Goal: Book appointment/travel/reservation

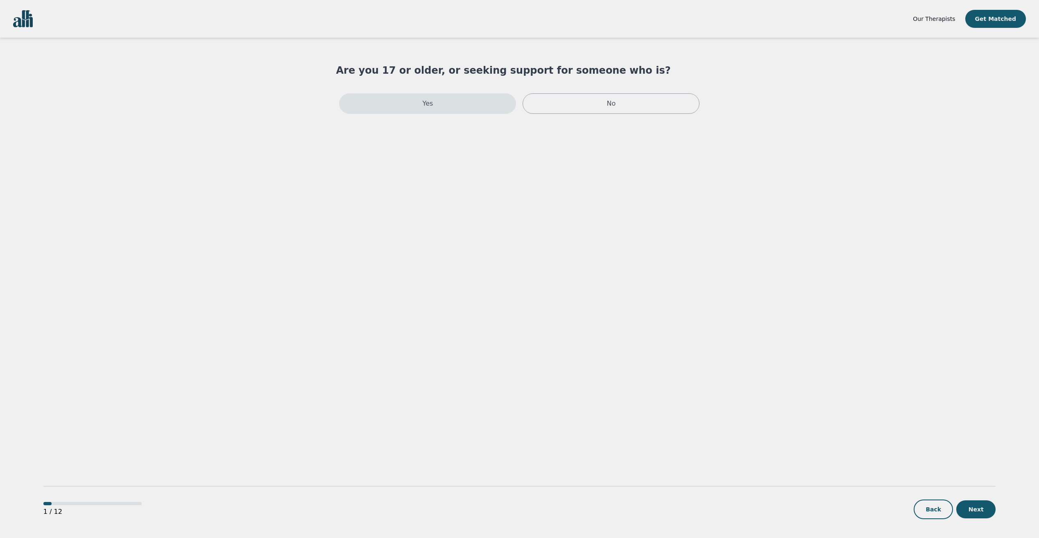
click at [453, 106] on div "Yes" at bounding box center [427, 103] width 177 height 20
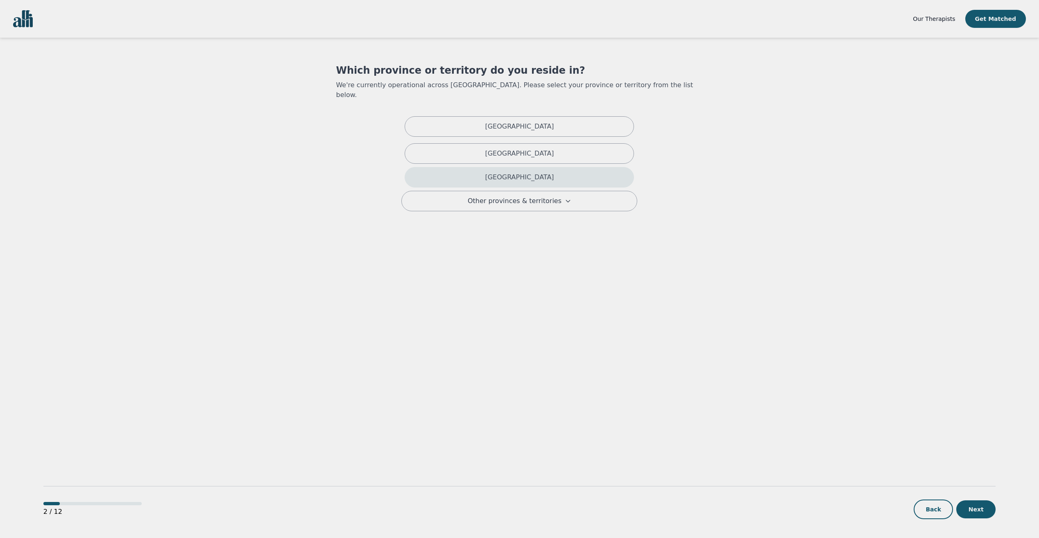
click at [494, 167] on div "[GEOGRAPHIC_DATA]" at bounding box center [519, 177] width 229 height 20
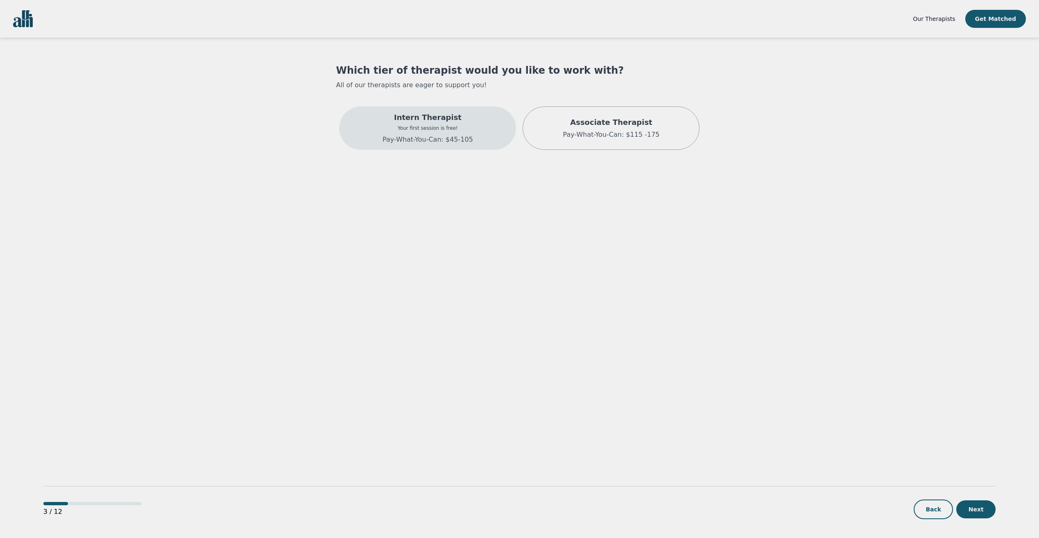
click at [372, 128] on div "Intern Therapist Your first session is free! Pay-What-You-Can: $45-105" at bounding box center [427, 127] width 177 height 43
click at [372, 119] on p "Intern Therapist" at bounding box center [439, 118] width 134 height 11
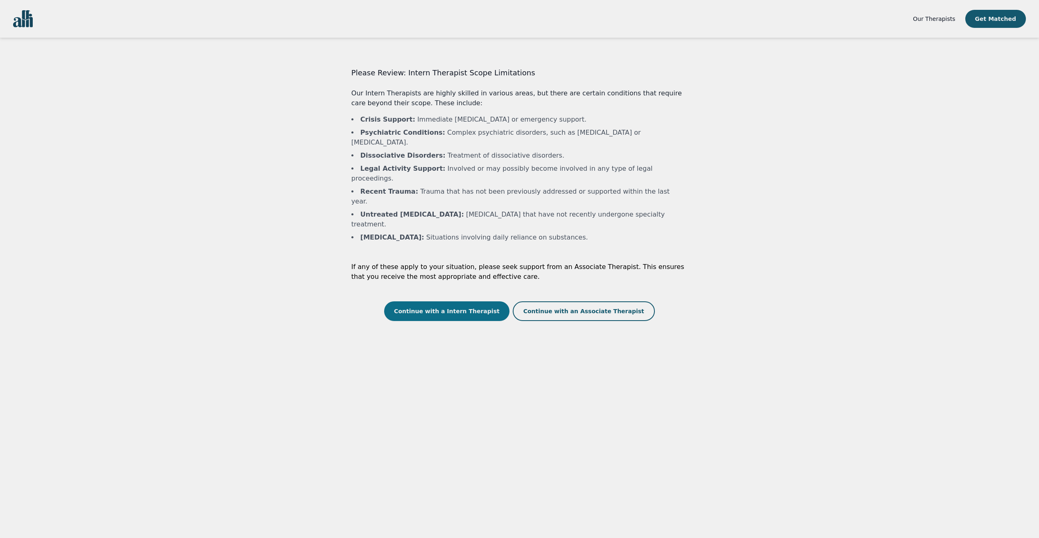
click at [442, 301] on button "Continue with a Intern Therapist" at bounding box center [446, 311] width 125 height 20
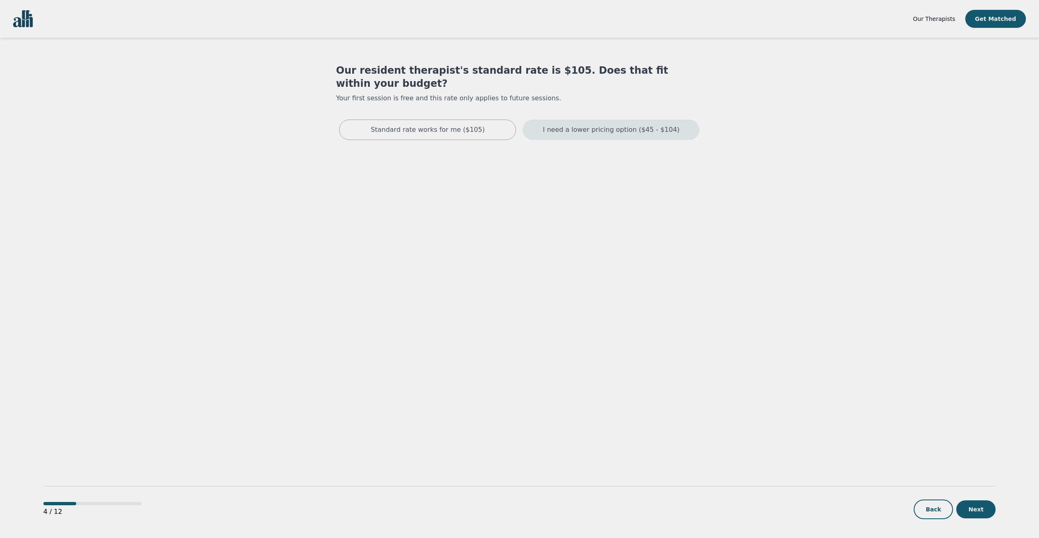
click at [548, 120] on div "I need a lower pricing option ($45 - $104)" at bounding box center [611, 130] width 177 height 20
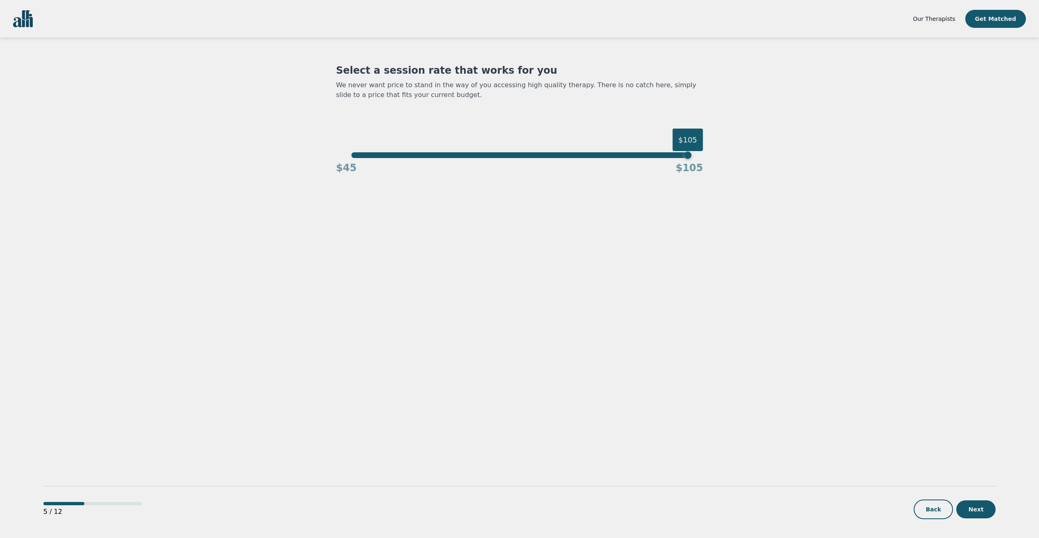
drag, startPoint x: 484, startPoint y: 130, endPoint x: 489, endPoint y: 130, distance: 4.5
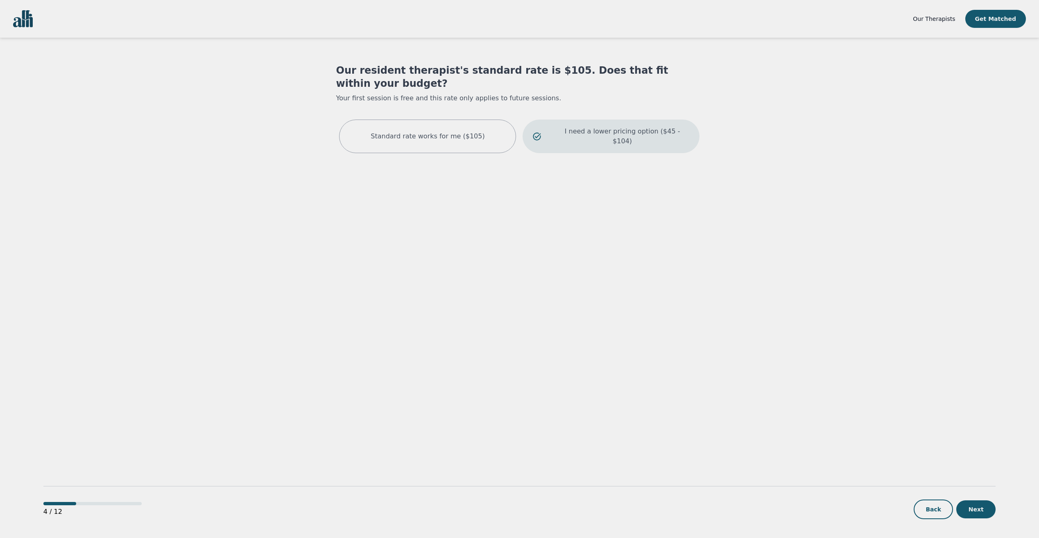
click at [595, 127] on p "I need a lower pricing option ($45 - $104)" at bounding box center [622, 137] width 134 height 20
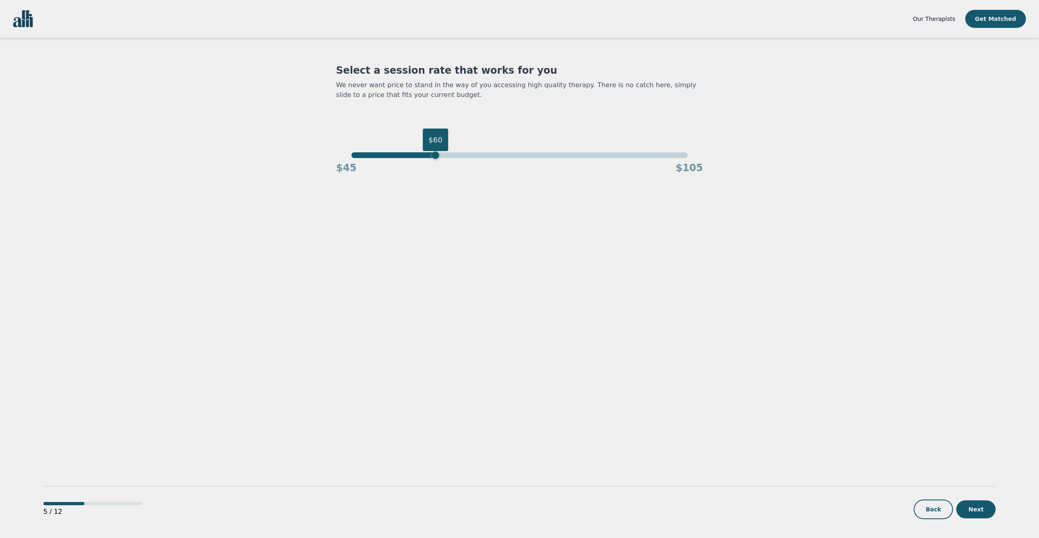
drag, startPoint x: 683, startPoint y: 155, endPoint x: 434, endPoint y: 159, distance: 249.8
click at [434, 159] on div "$60 $45 $105" at bounding box center [519, 163] width 367 height 22
click at [989, 504] on button "Next" at bounding box center [975, 509] width 39 height 18
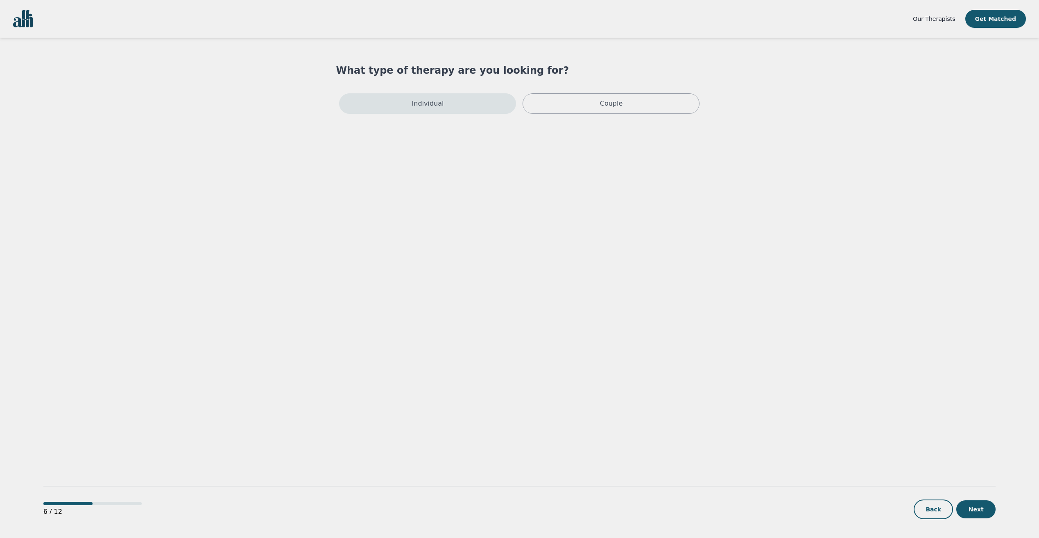
click at [481, 106] on div "Individual" at bounding box center [427, 103] width 177 height 20
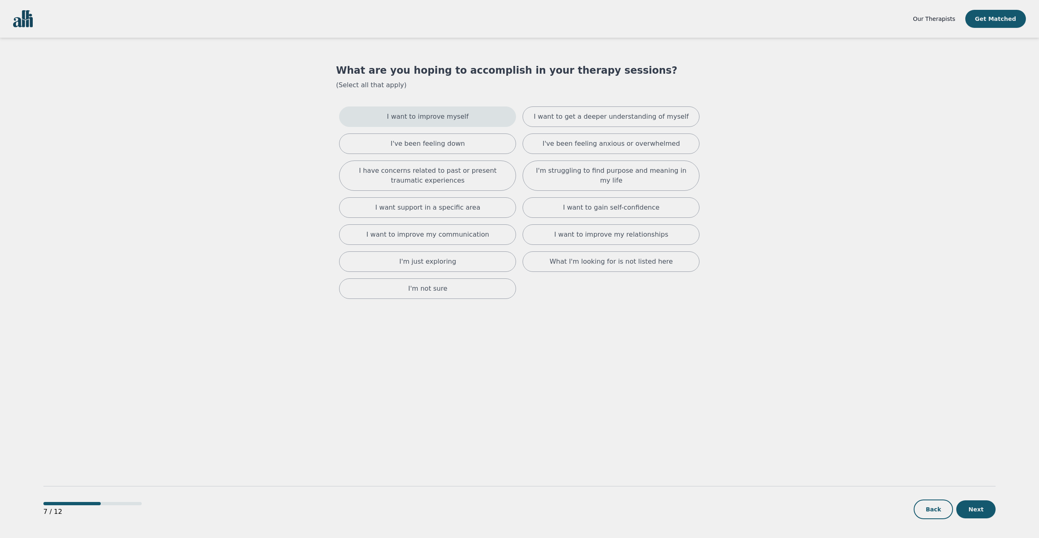
click at [434, 116] on p "I want to improve myself" at bounding box center [427, 117] width 81 height 10
click at [421, 151] on p "I've been feeling down" at bounding box center [428, 147] width 74 height 10
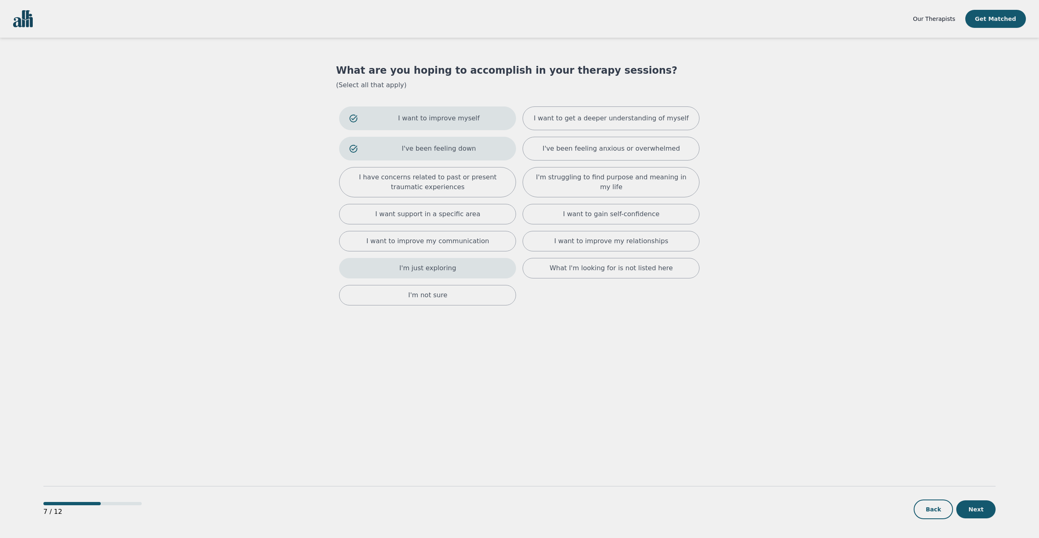
click at [368, 263] on div "I'm just exploring" at bounding box center [427, 268] width 177 height 20
click at [371, 287] on div "I want to improve myself I want to get a deeper understanding of myself I've be…" at bounding box center [519, 207] width 367 height 209
click at [442, 300] on p "I'm not sure" at bounding box center [427, 299] width 39 height 10
click at [574, 197] on div "I want to improve myself I want to get a deeper understanding of myself I've be…" at bounding box center [519, 209] width 367 height 212
drag, startPoint x: 574, startPoint y: 197, endPoint x: 563, endPoint y: 219, distance: 24.5
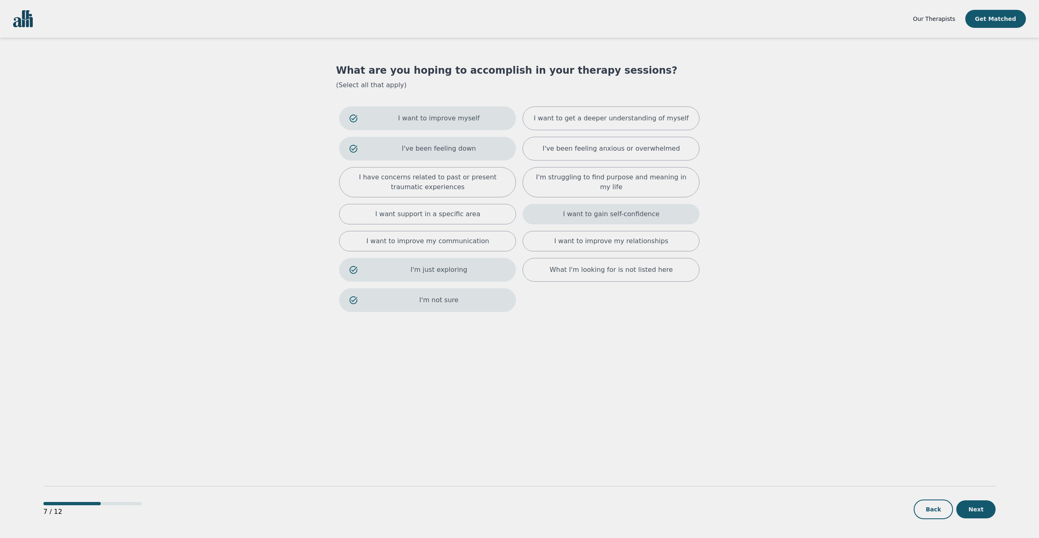
click at [563, 219] on div "I want to gain self-confidence" at bounding box center [611, 214] width 177 height 20
click at [554, 187] on p "I'm struggling to find purpose and meaning in my life" at bounding box center [611, 182] width 156 height 20
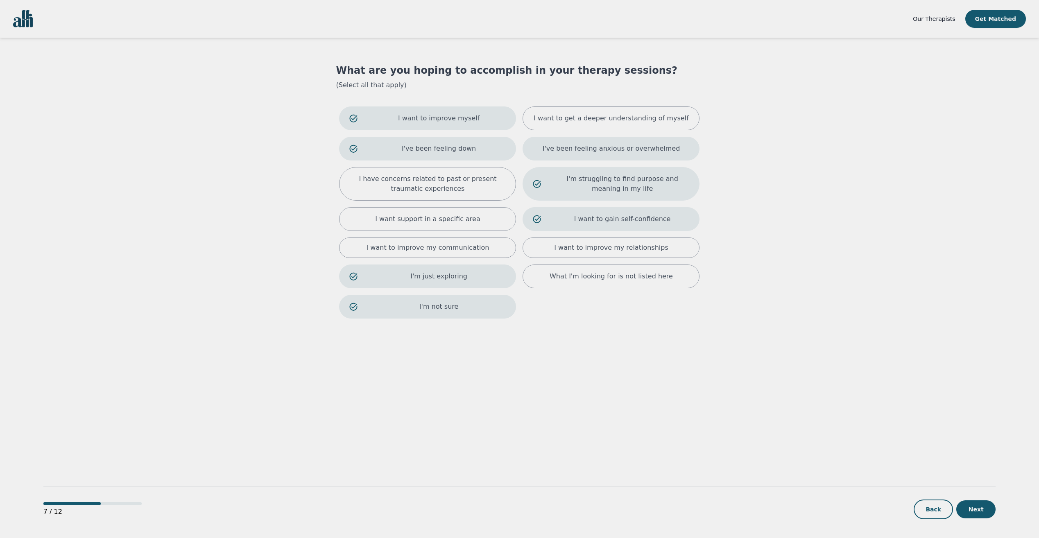
click at [549, 148] on div "I've been feeling anxious or overwhelmed" at bounding box center [611, 149] width 177 height 24
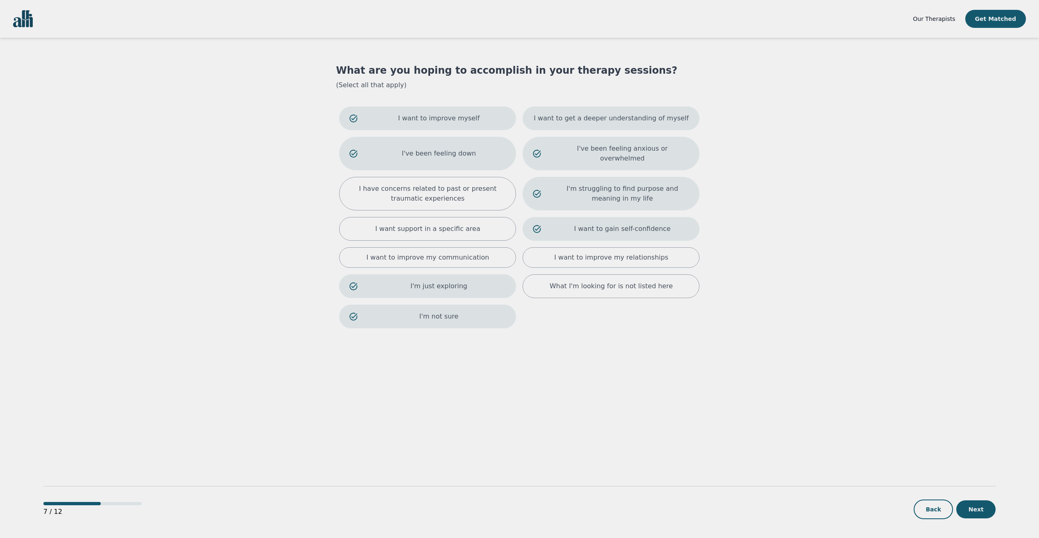
click at [542, 118] on div "I want to get a deeper understanding of myself" at bounding box center [611, 118] width 177 height 24
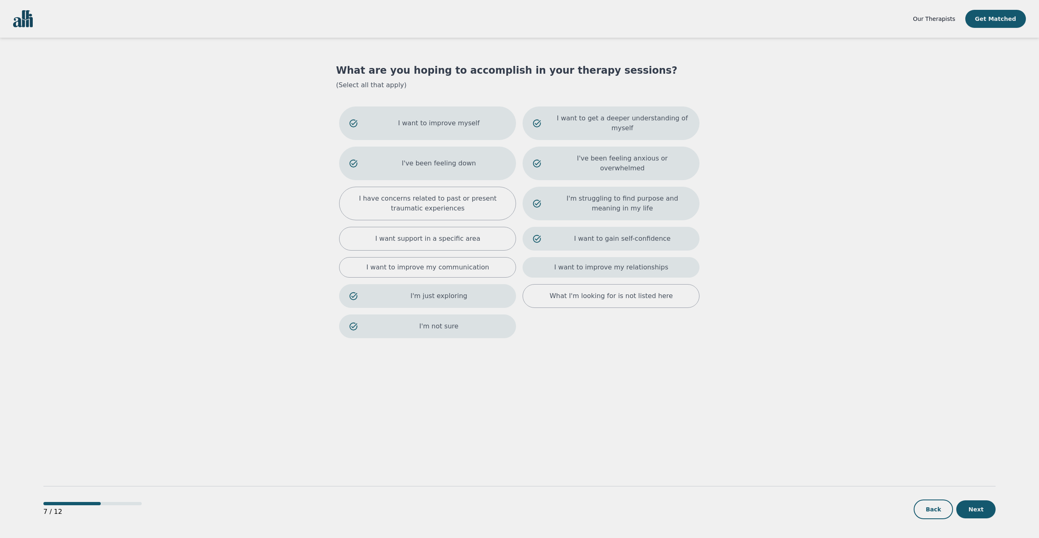
click at [543, 257] on div "I want to improve my relationships" at bounding box center [611, 267] width 177 height 20
click at [489, 257] on div "I want to improve my communication" at bounding box center [427, 269] width 177 height 24
click at [970, 510] on button "Next" at bounding box center [975, 509] width 39 height 18
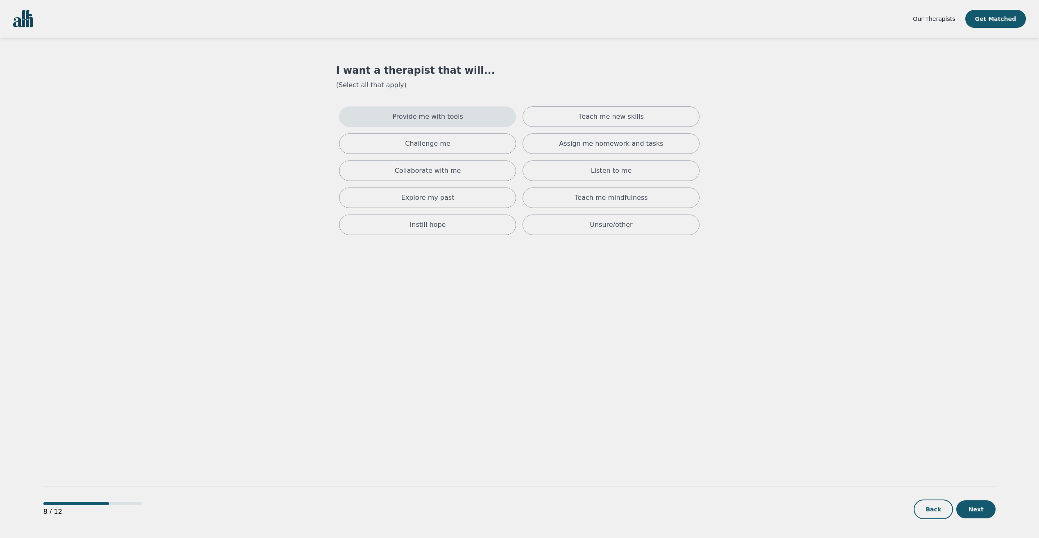
click at [479, 117] on div "Provide me with tools" at bounding box center [427, 116] width 177 height 20
click at [475, 152] on div "Challenge me" at bounding box center [427, 147] width 177 height 20
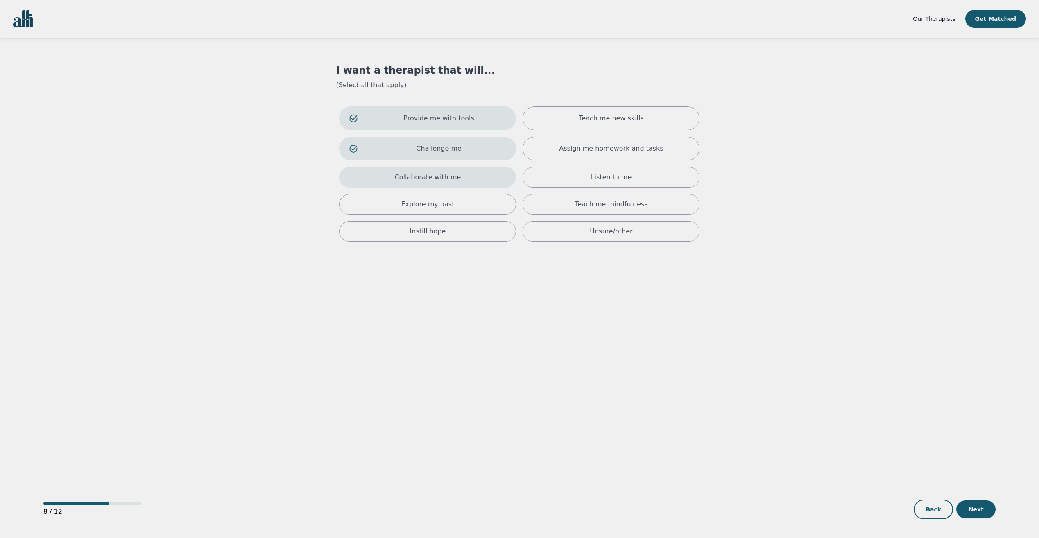
drag, startPoint x: 472, startPoint y: 179, endPoint x: 472, endPoint y: 184, distance: 5.7
click at [472, 179] on div "Collaborate with me" at bounding box center [427, 177] width 177 height 20
click at [468, 233] on div "Instill hope" at bounding box center [427, 234] width 177 height 20
click at [559, 118] on div "Teach me new skills" at bounding box center [611, 118] width 177 height 24
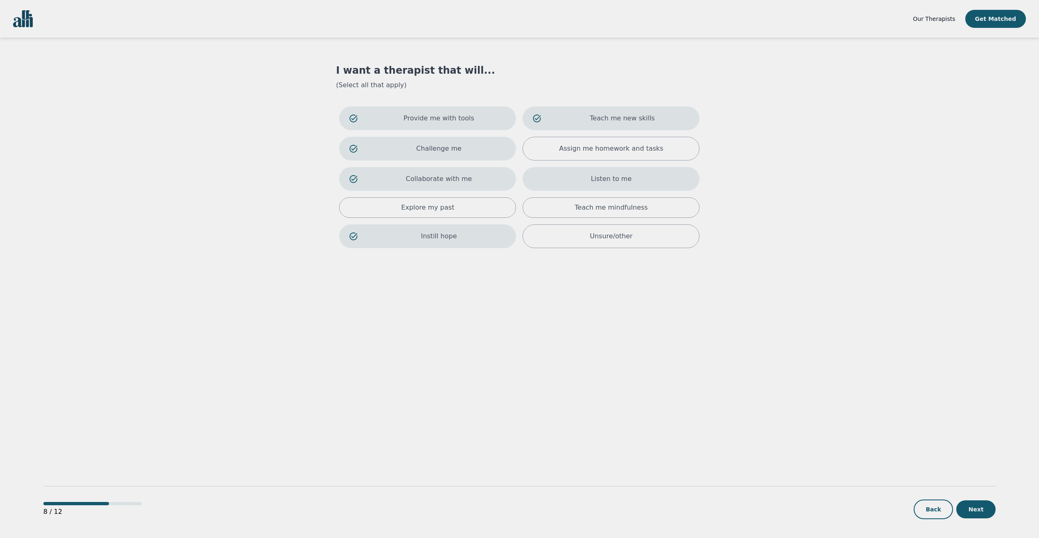
drag, startPoint x: 572, startPoint y: 176, endPoint x: 570, endPoint y: 191, distance: 15.7
click at [572, 176] on div "Listen to me" at bounding box center [611, 179] width 177 height 24
click at [562, 206] on div "Teach me mindfulness" at bounding box center [611, 207] width 177 height 20
click at [563, 233] on div "Unsure/other" at bounding box center [611, 240] width 177 height 24
click at [986, 520] on div "8 / 12 Back Next" at bounding box center [519, 496] width 952 height 86
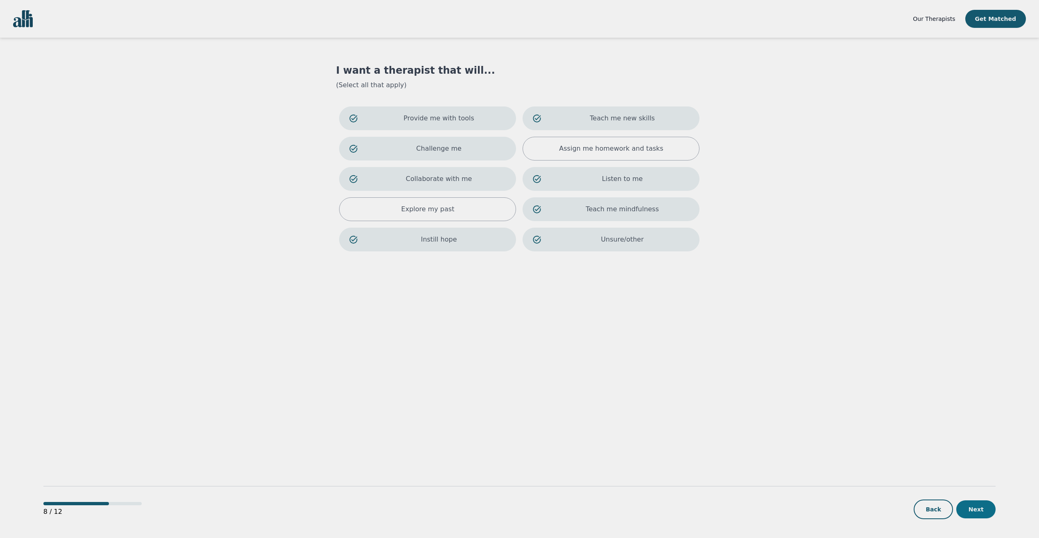
click at [982, 514] on button "Next" at bounding box center [975, 509] width 39 height 18
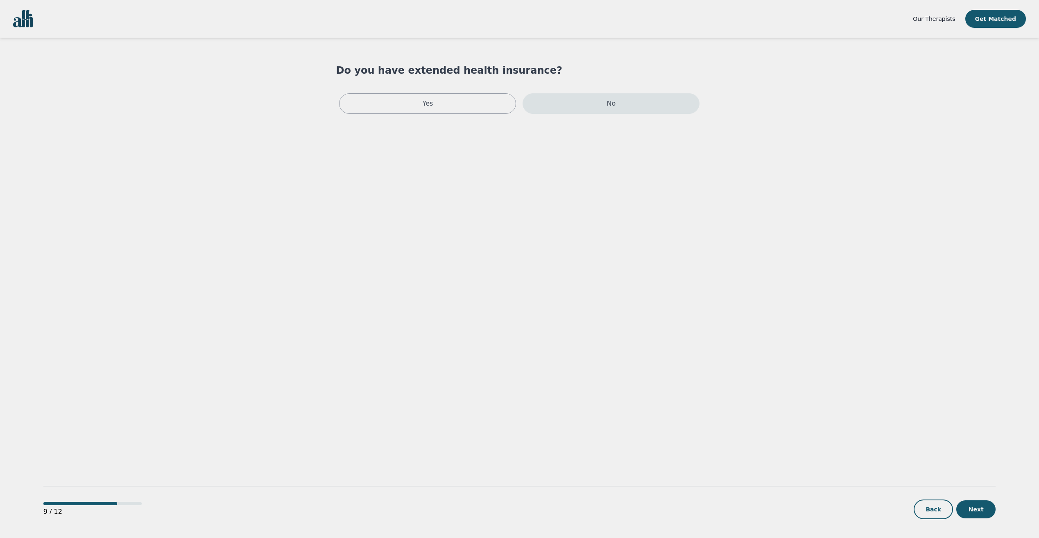
click at [565, 105] on div "No" at bounding box center [611, 103] width 177 height 20
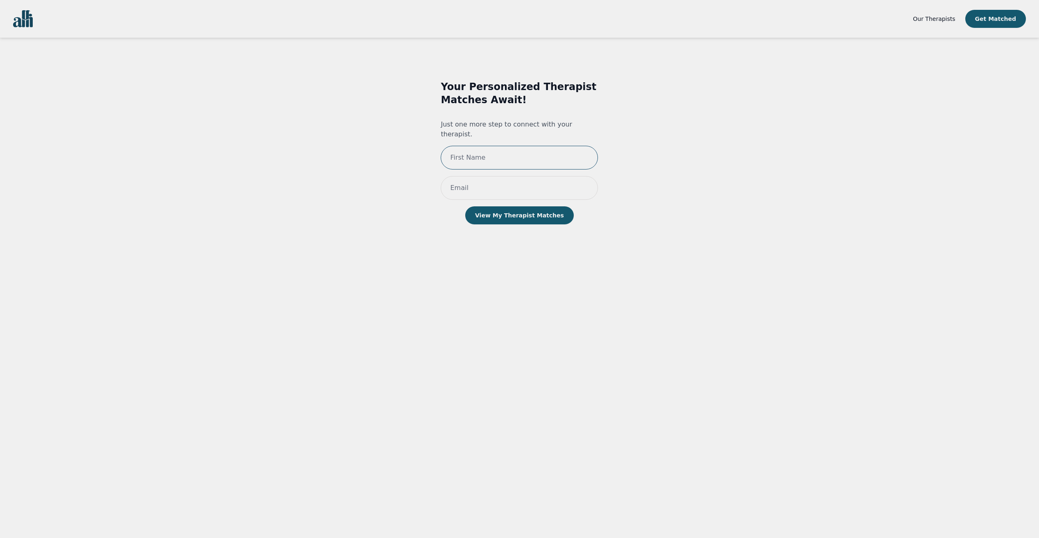
click at [526, 151] on input "text" at bounding box center [519, 158] width 157 height 24
type input "Max"
type input "[PERSON_NAME][EMAIL_ADDRESS][DOMAIN_NAME]"
drag, startPoint x: 568, startPoint y: 179, endPoint x: 378, endPoint y: 175, distance: 190.4
click at [385, 176] on div "Your Personalized Therapist Matches Await! Just one more step to connect with y…" at bounding box center [519, 160] width 336 height 187
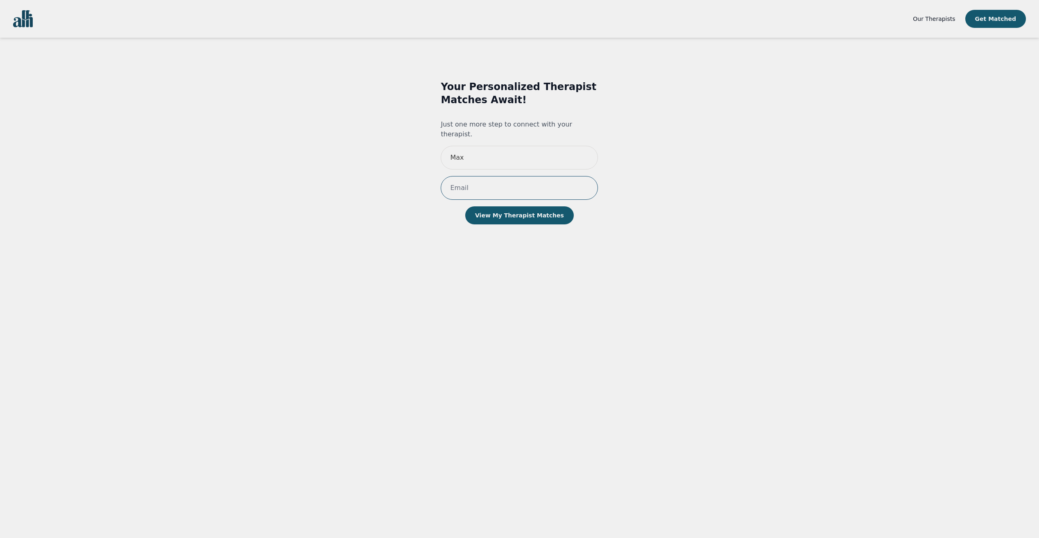
click at [478, 181] on input "email" at bounding box center [519, 188] width 157 height 24
type input "[PERSON_NAME][EMAIL_ADDRESS][DOMAIN_NAME]"
click at [503, 206] on button "View My Therapist Matches" at bounding box center [519, 215] width 109 height 18
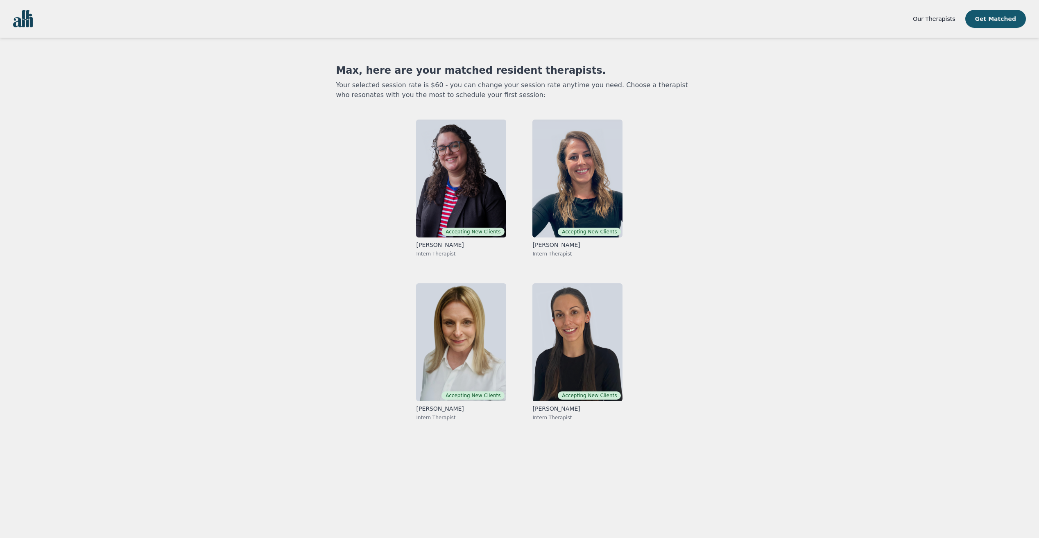
scroll to position [1, 0]
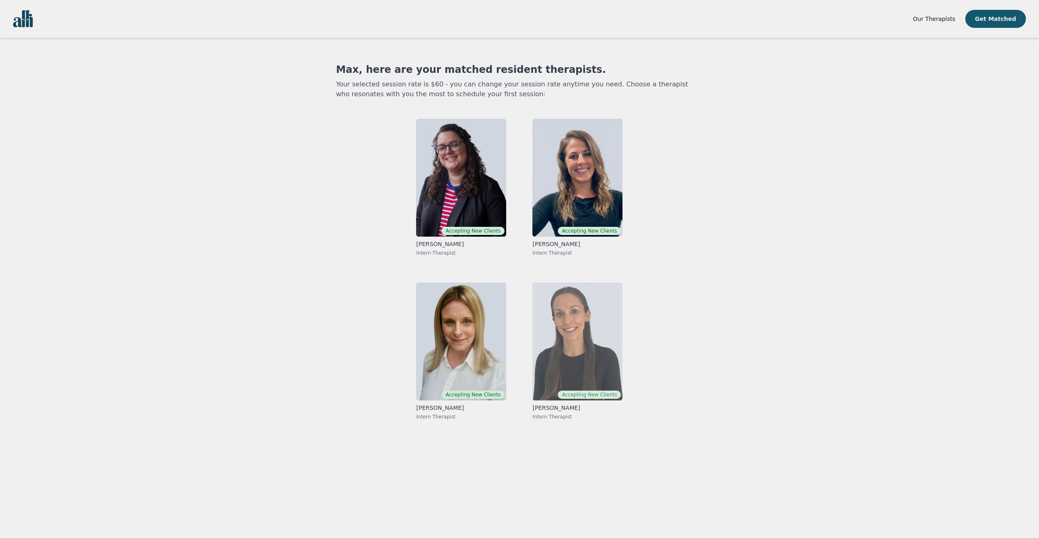
click at [592, 321] on img at bounding box center [577, 342] width 90 height 118
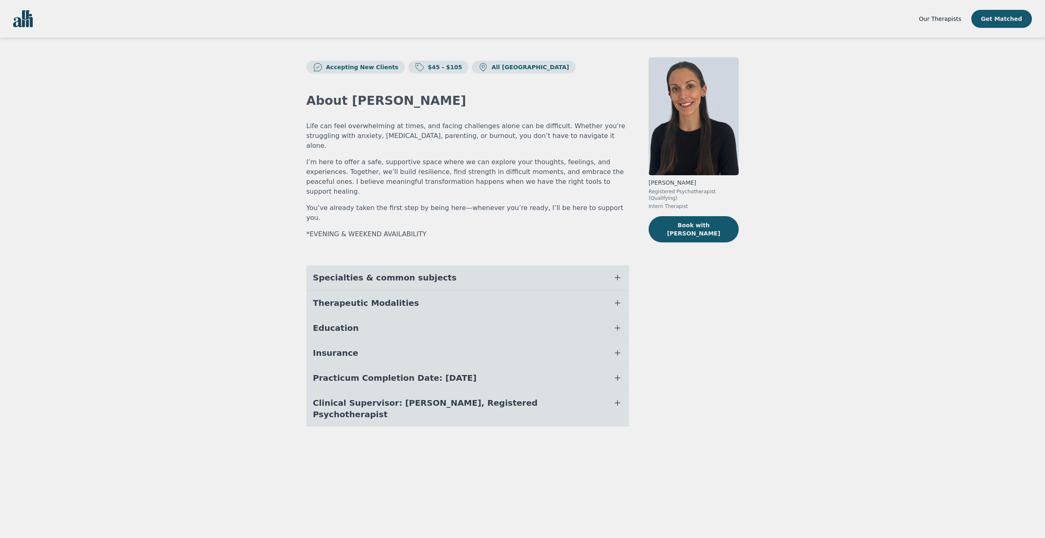
click at [469, 265] on button "Specialties & common subjects" at bounding box center [467, 277] width 323 height 25
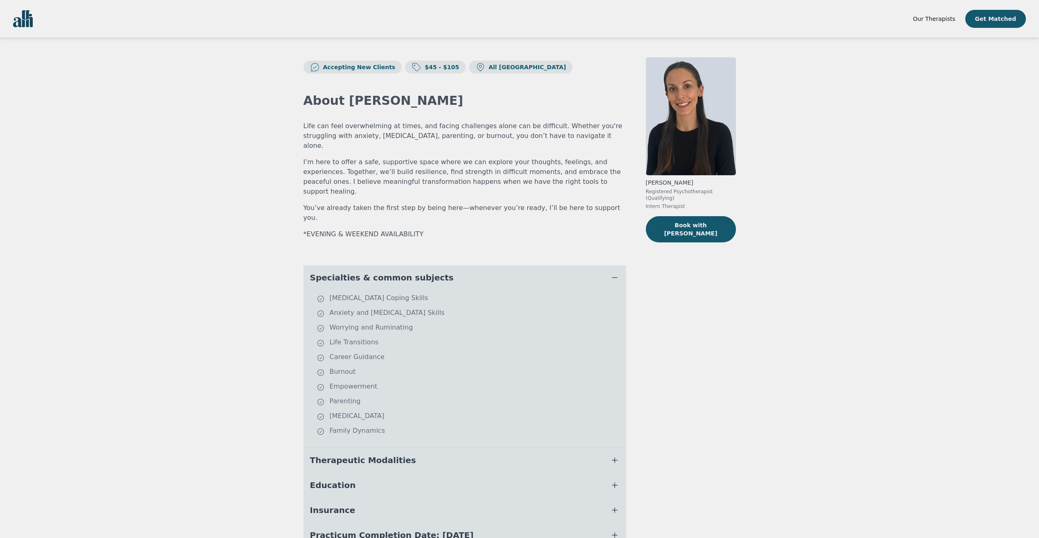
click at [466, 265] on button "Specialties & common subjects" at bounding box center [464, 277] width 323 height 25
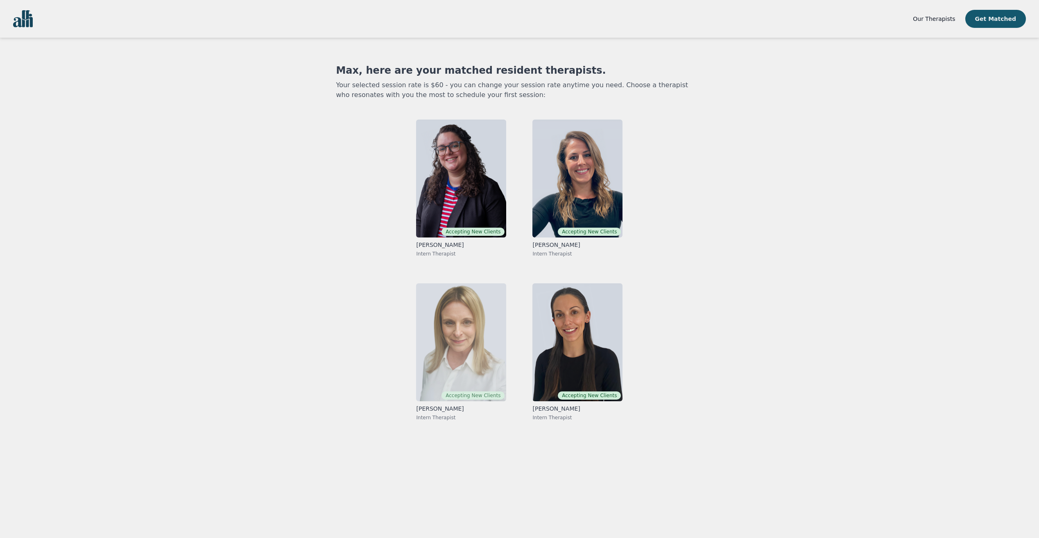
click at [473, 332] on img at bounding box center [461, 342] width 90 height 118
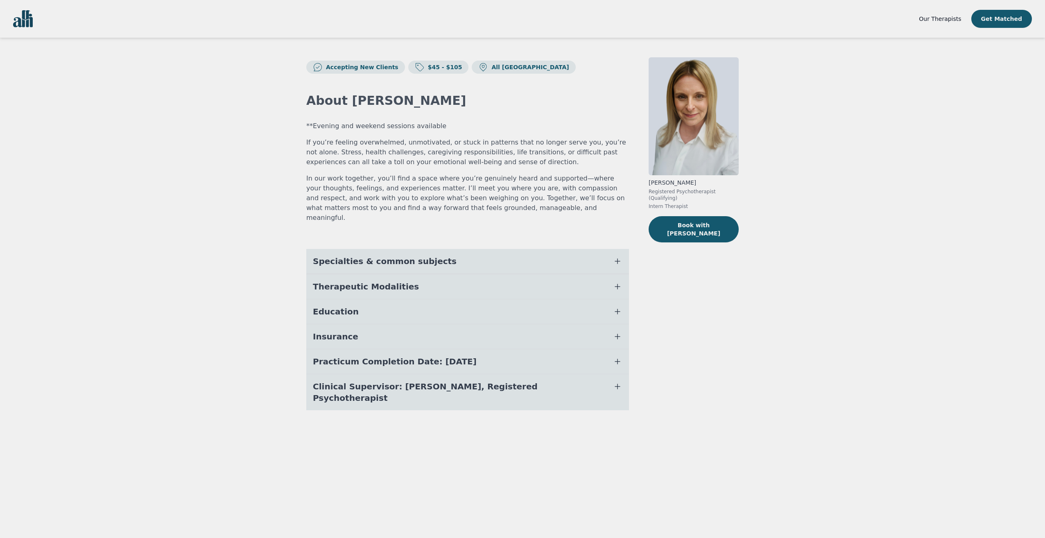
click at [434, 256] on button "Specialties & common subjects" at bounding box center [467, 261] width 323 height 25
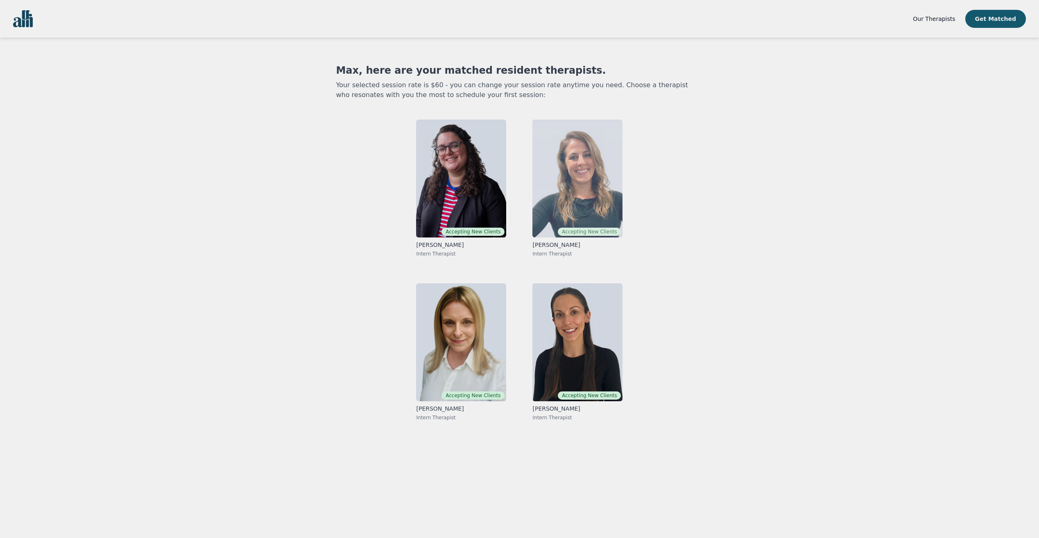
click at [554, 195] on img at bounding box center [577, 179] width 90 height 118
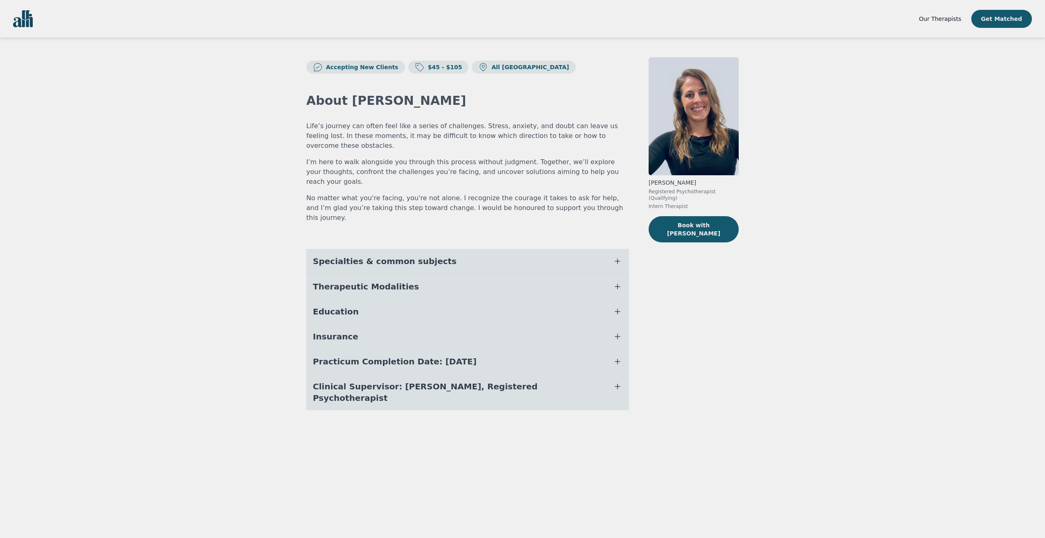
click at [386, 256] on span "Specialties & common subjects" at bounding box center [385, 261] width 144 height 11
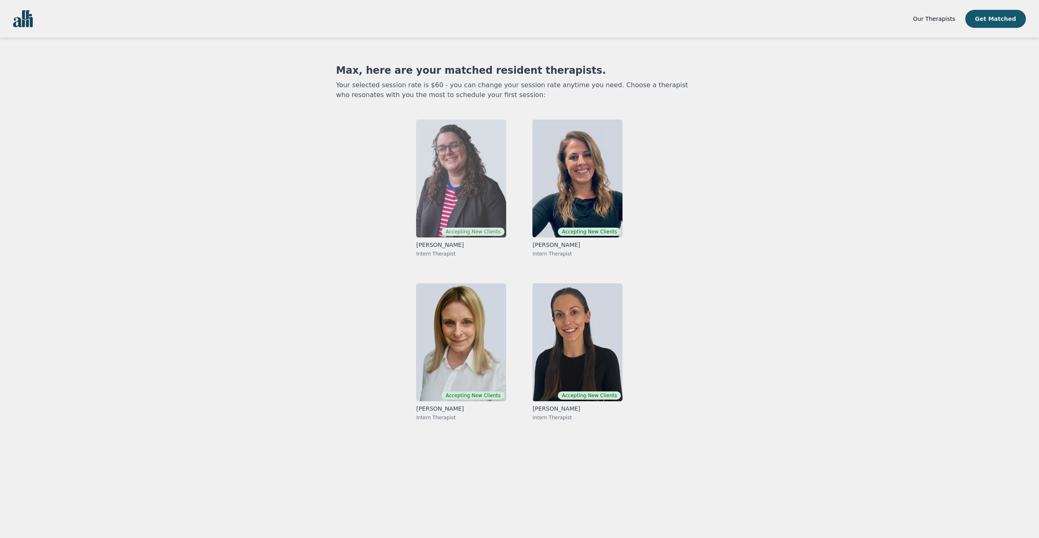
click at [441, 185] on img at bounding box center [461, 179] width 90 height 118
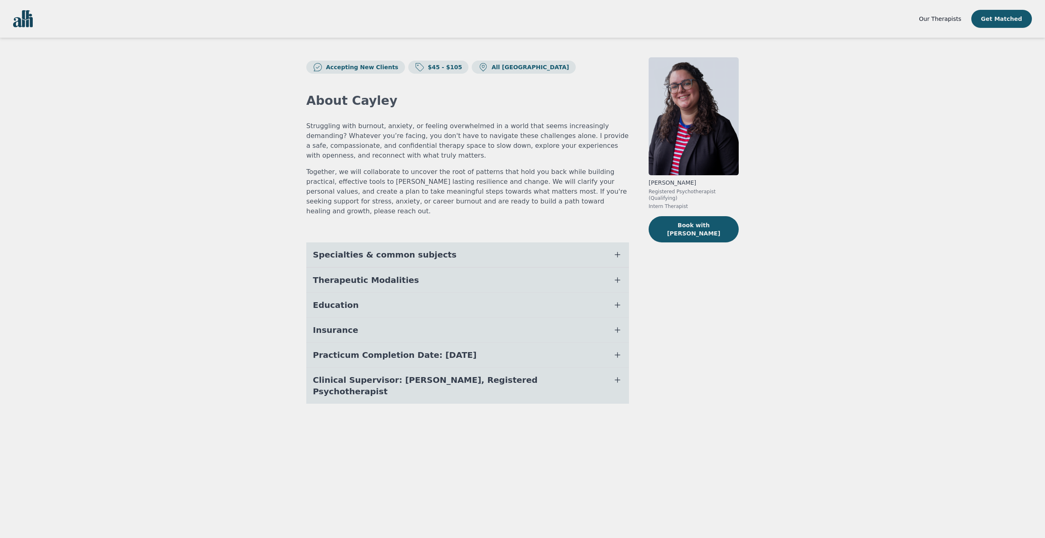
click at [425, 251] on button "Specialties & common subjects" at bounding box center [467, 254] width 323 height 25
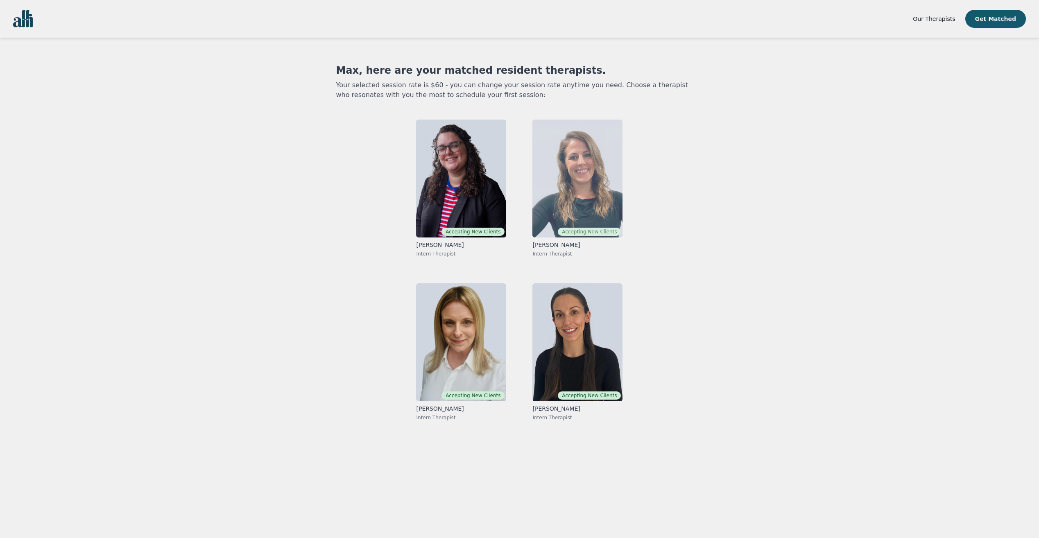
click at [538, 180] on img at bounding box center [577, 179] width 90 height 118
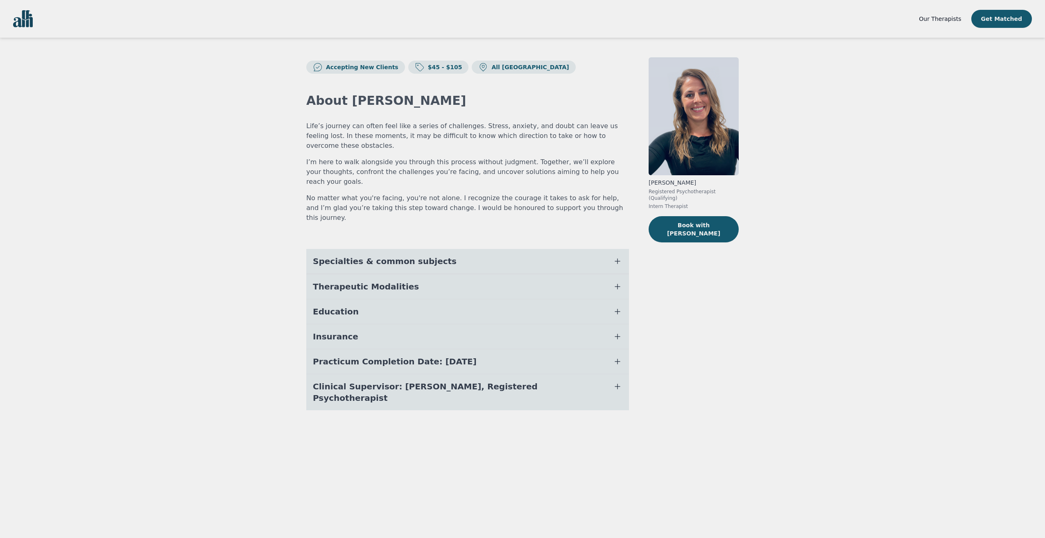
click at [409, 256] on span "Specialties & common subjects" at bounding box center [385, 261] width 144 height 11
